Goal: Navigation & Orientation: Find specific page/section

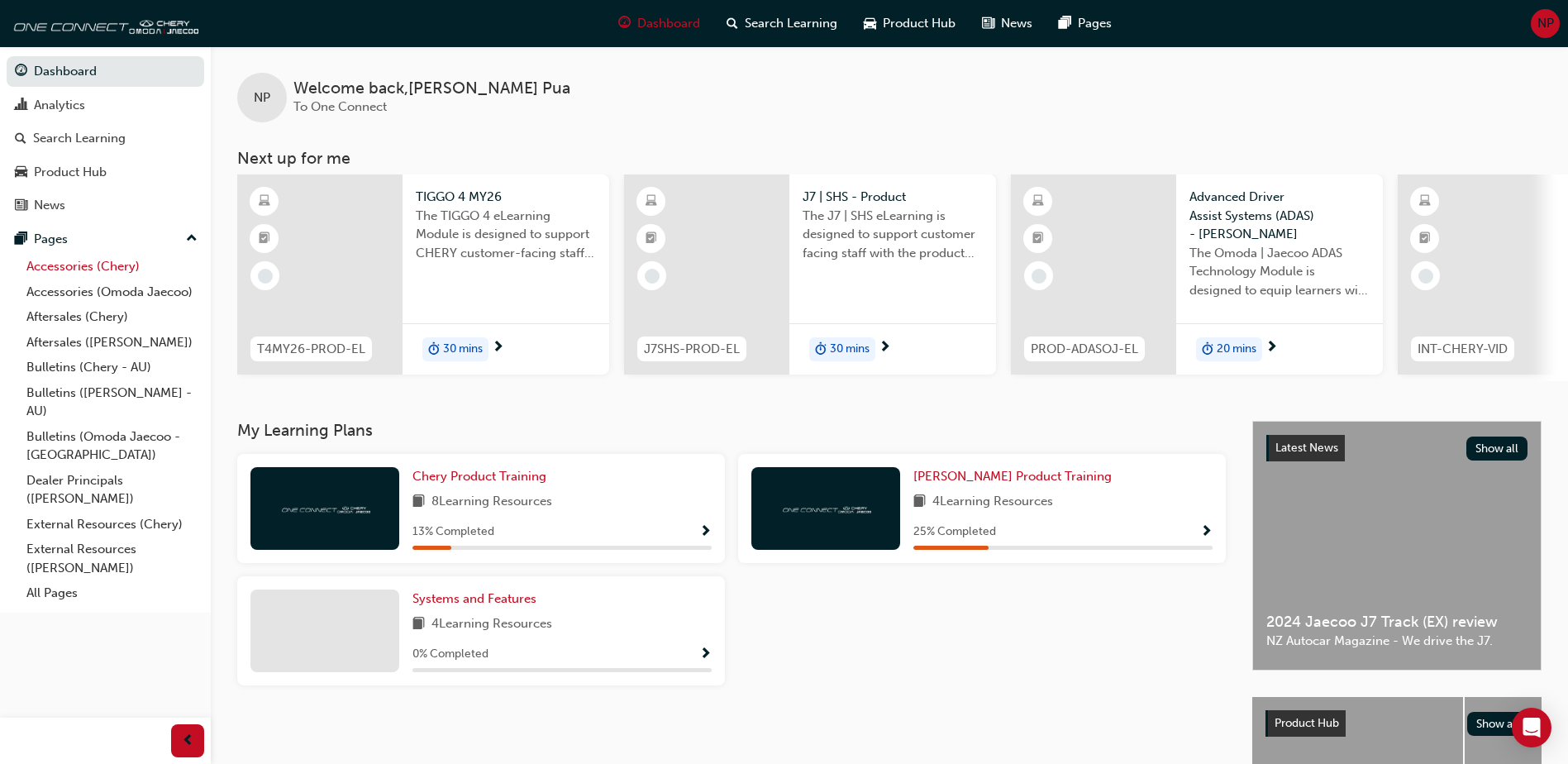
click at [104, 274] on link "Accessories (Chery)" at bounding box center [111, 267] width 184 height 25
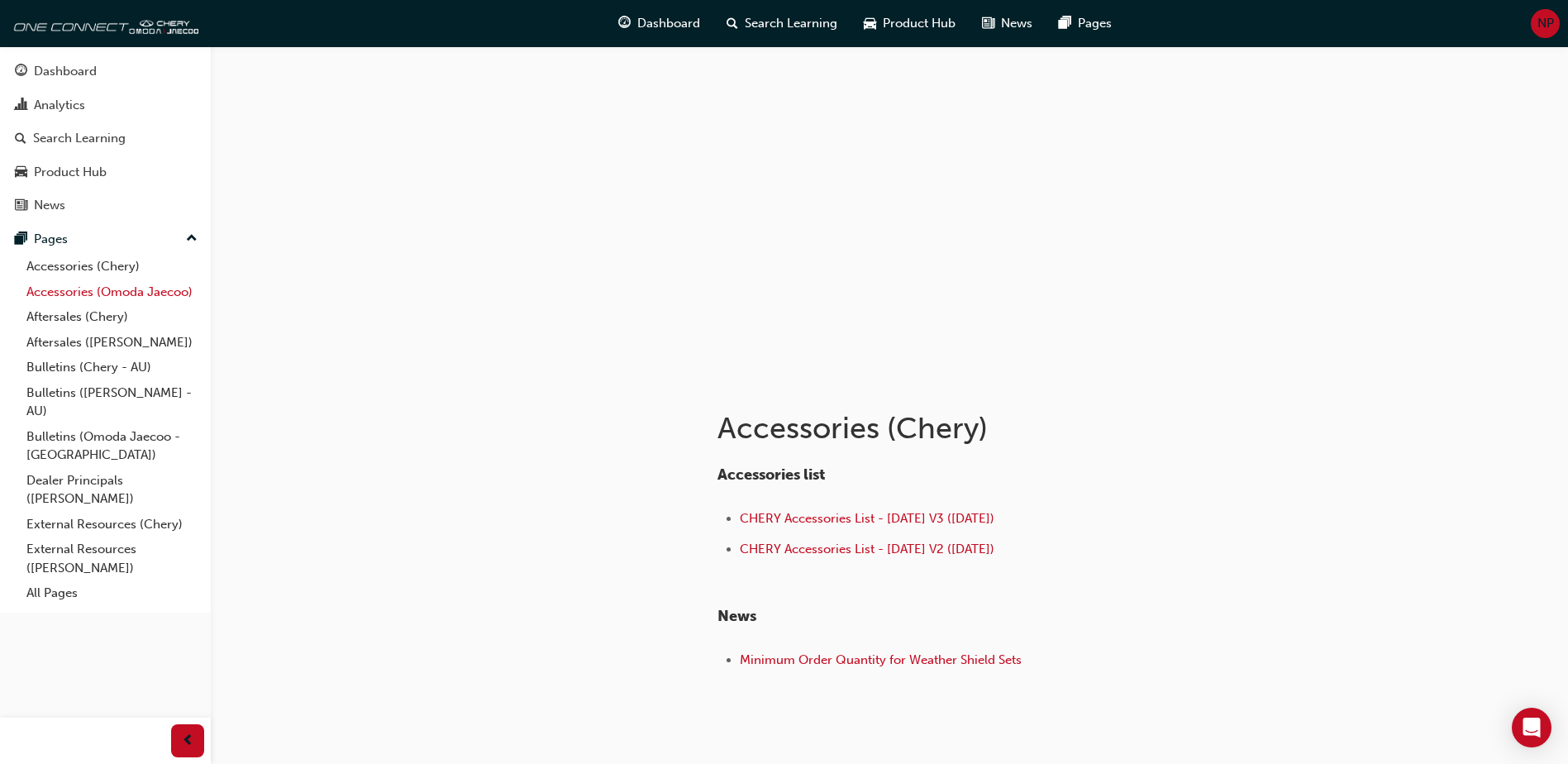
click at [94, 294] on link "Accessories (Omoda Jaecoo)" at bounding box center [111, 292] width 184 height 25
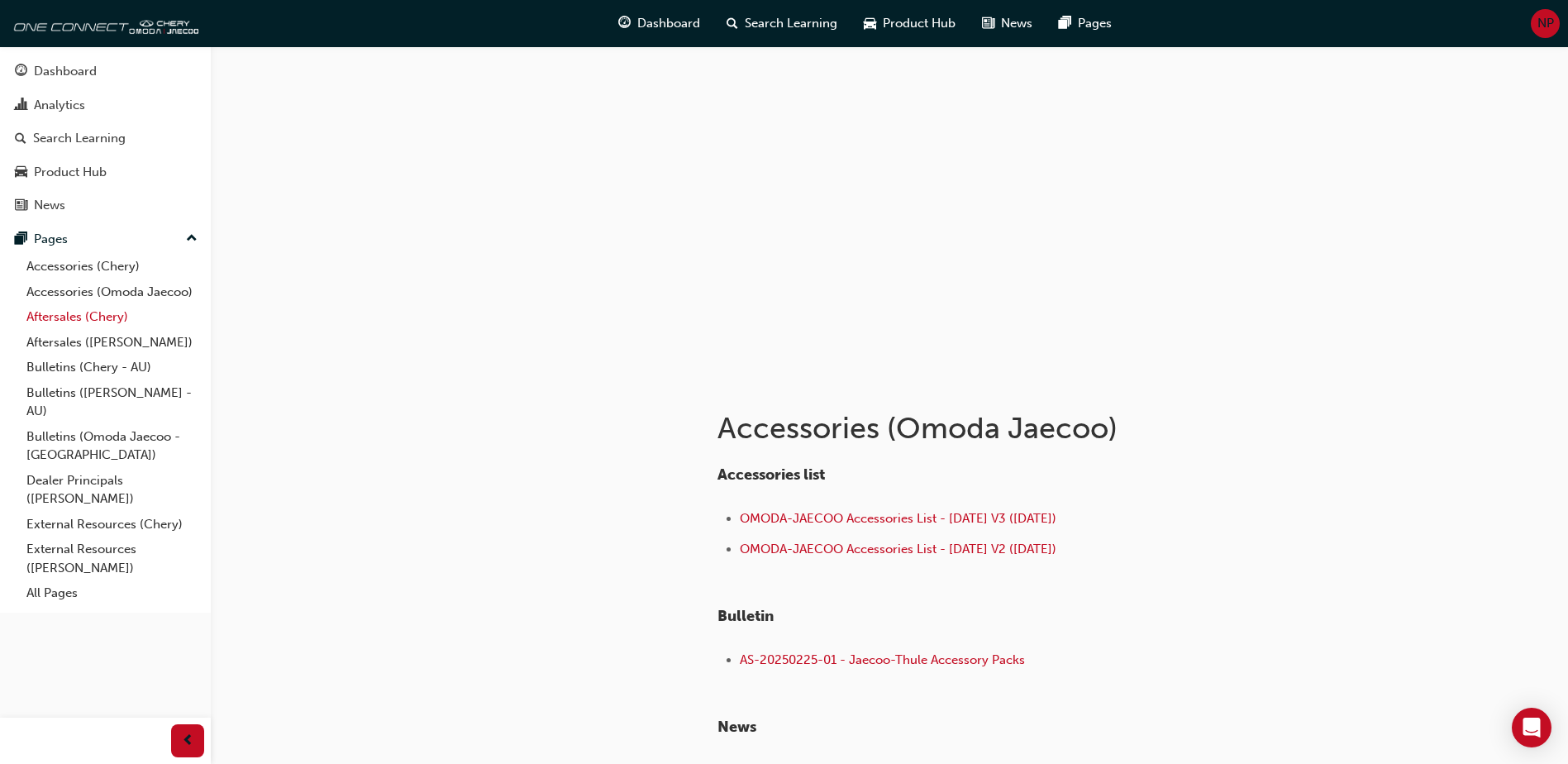
click at [86, 316] on link "Aftersales (Chery)" at bounding box center [111, 317] width 184 height 25
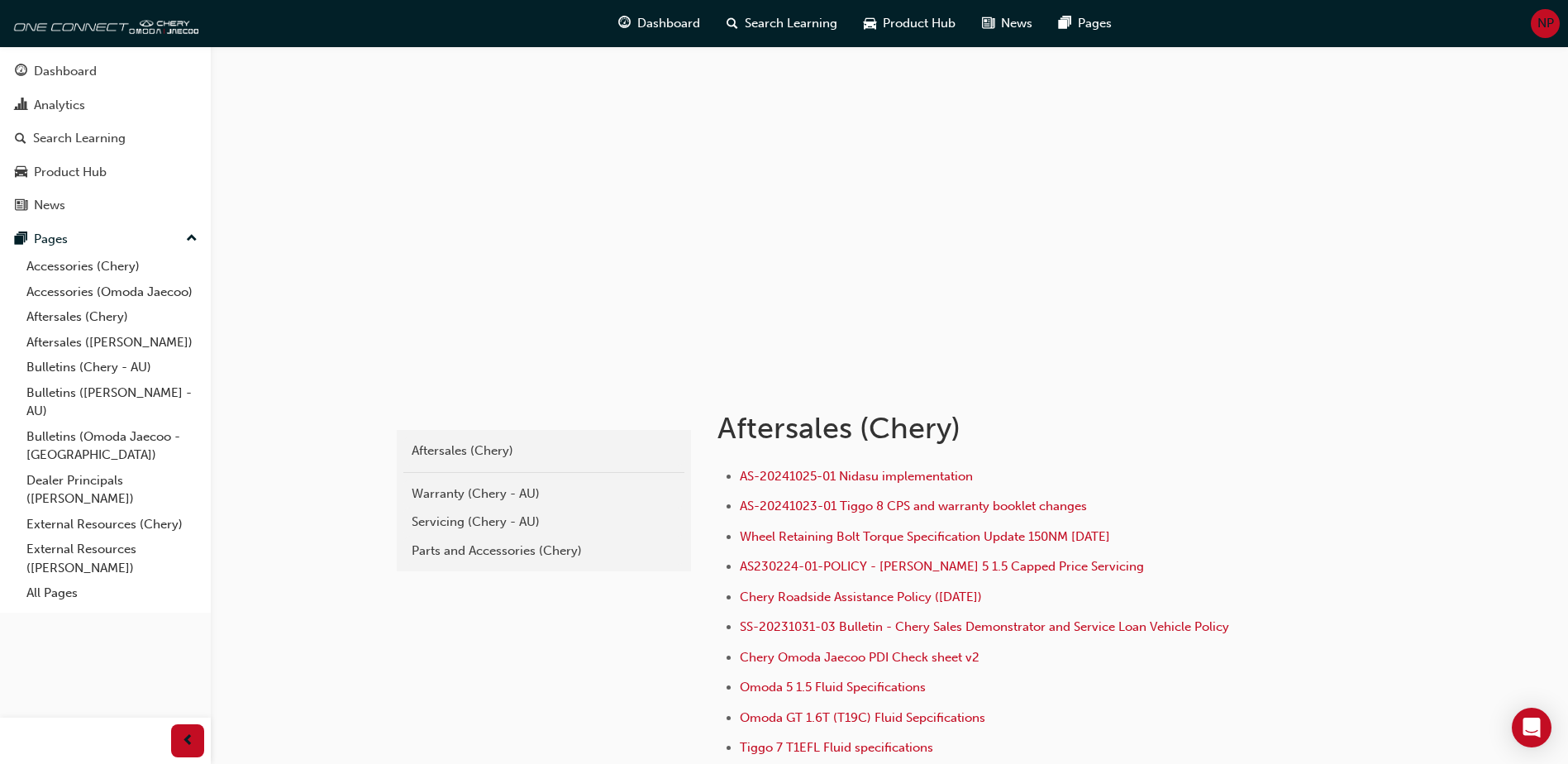
click at [1543, 30] on span "NP" at bounding box center [1545, 23] width 17 height 19
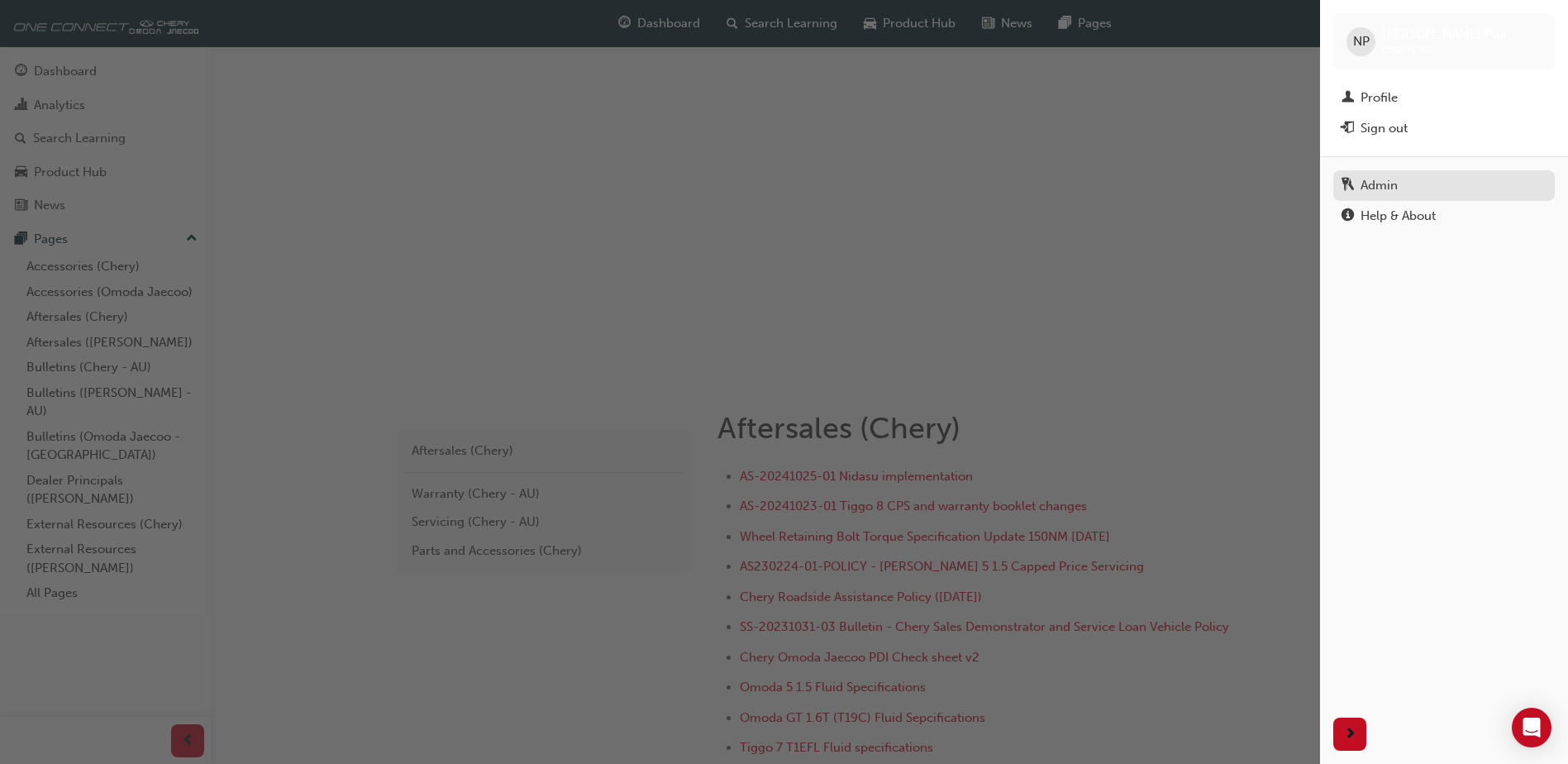
click at [1370, 182] on div "Admin" at bounding box center [1379, 186] width 37 height 19
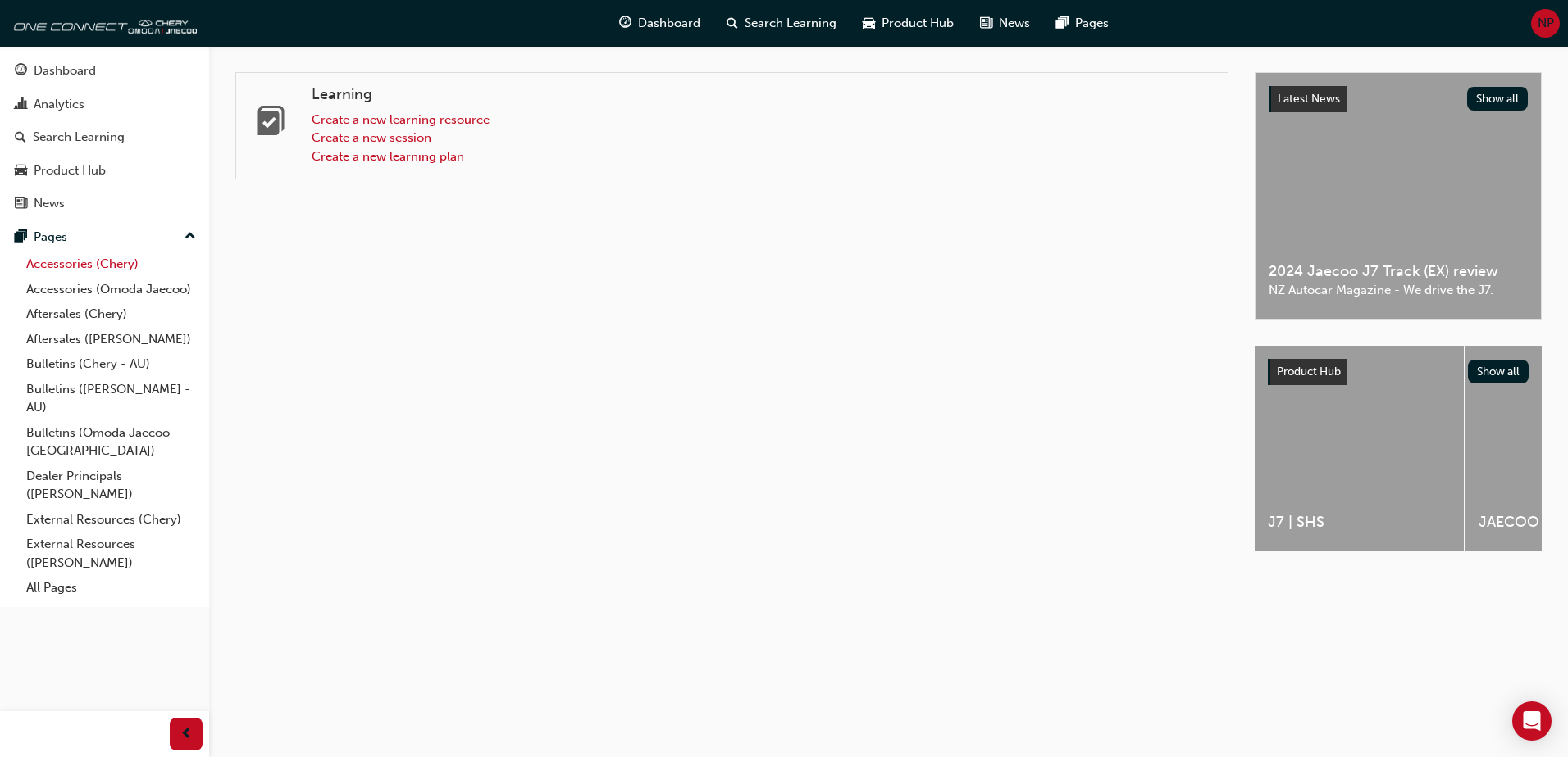
click at [98, 264] on link "Accessories (Chery)" at bounding box center [110, 264] width 182 height 25
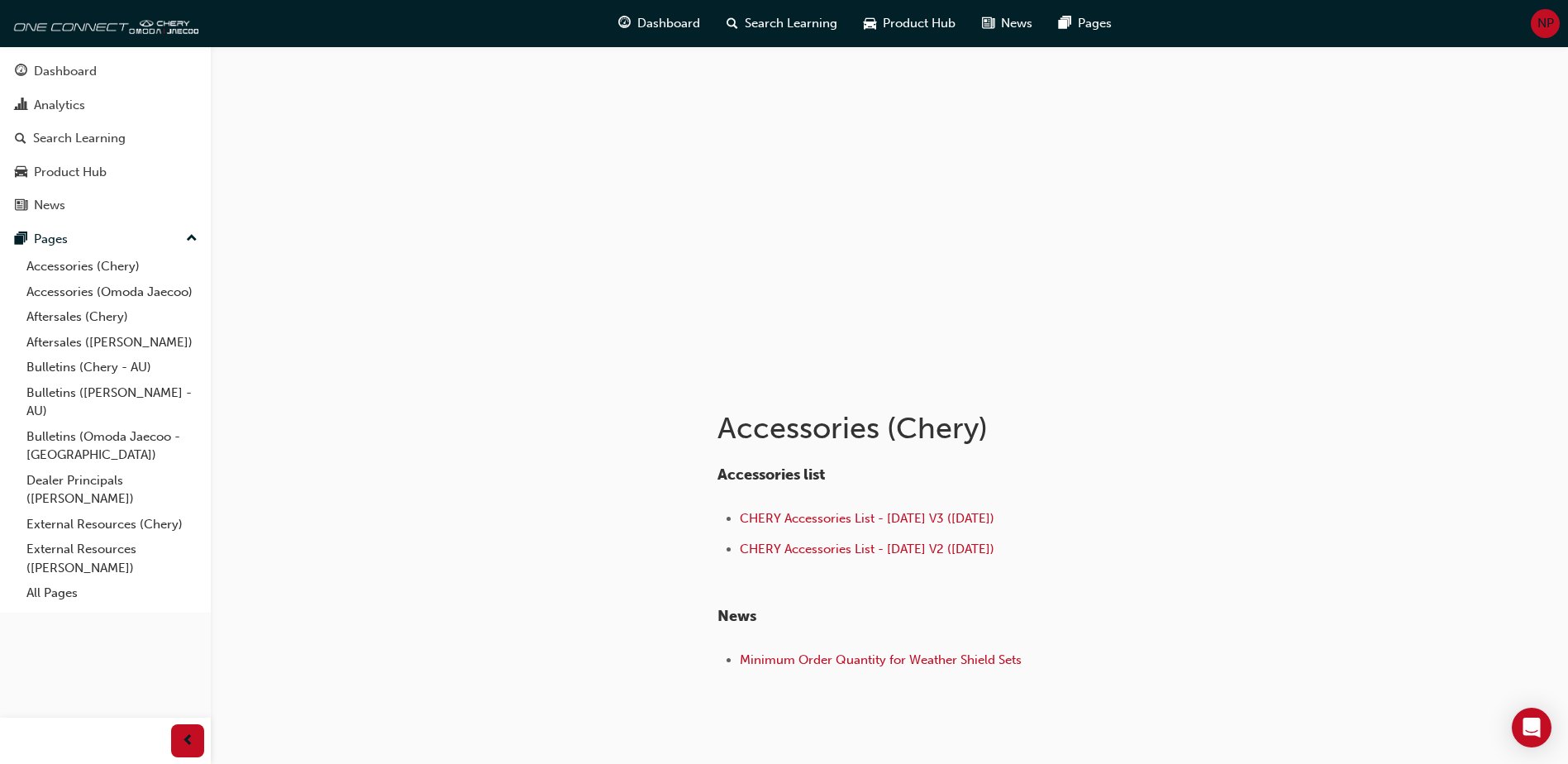
click at [1215, 555] on li "CHERY Accessories List - [DATE] V2 ([DATE])" at bounding box center [996, 551] width 515 height 24
